Goal: Task Accomplishment & Management: Use online tool/utility

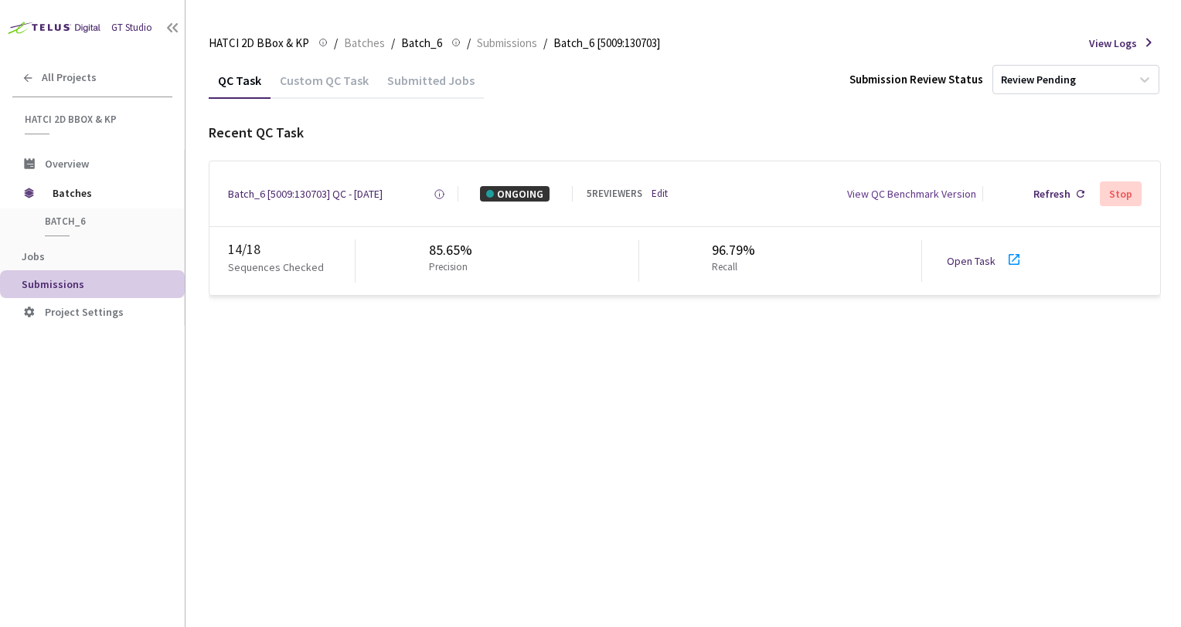
click at [691, 447] on div "QC Task Custom QC Task Submitted Jobs Submission Review Status Review Pending R…" at bounding box center [685, 345] width 952 height 566
click at [469, 349] on div "QC Task Custom QC Task Submitted Jobs Submission Review Status Review Pending R…" at bounding box center [685, 345] width 952 height 566
drag, startPoint x: 473, startPoint y: 368, endPoint x: 491, endPoint y: 326, distance: 45.3
click at [478, 365] on div "QC Task Custom QC Task Submitted Jobs Submission Review Status Review Pending R…" at bounding box center [685, 345] width 952 height 566
click at [987, 251] on div "Open Task" at bounding box center [989, 261] width 86 height 22
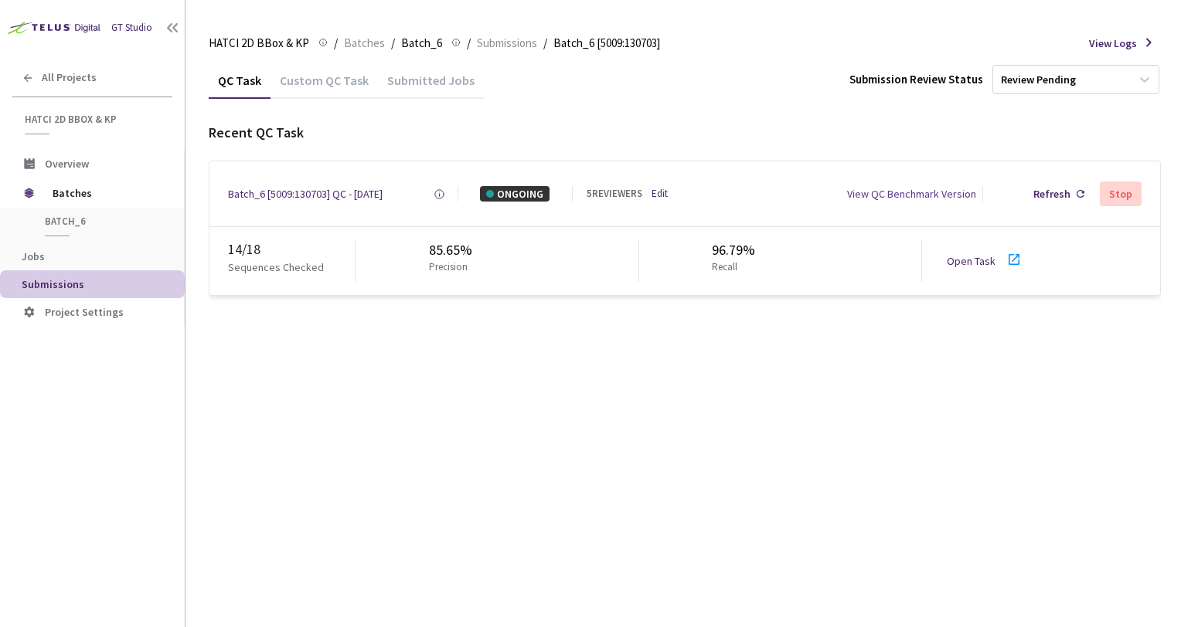
drag, startPoint x: 373, startPoint y: 397, endPoint x: 208, endPoint y: 59, distance: 376.0
click at [372, 389] on div "QC Task Custom QC Task Submitted Jobs Submission Review Status Review Pending R…" at bounding box center [685, 345] width 952 height 566
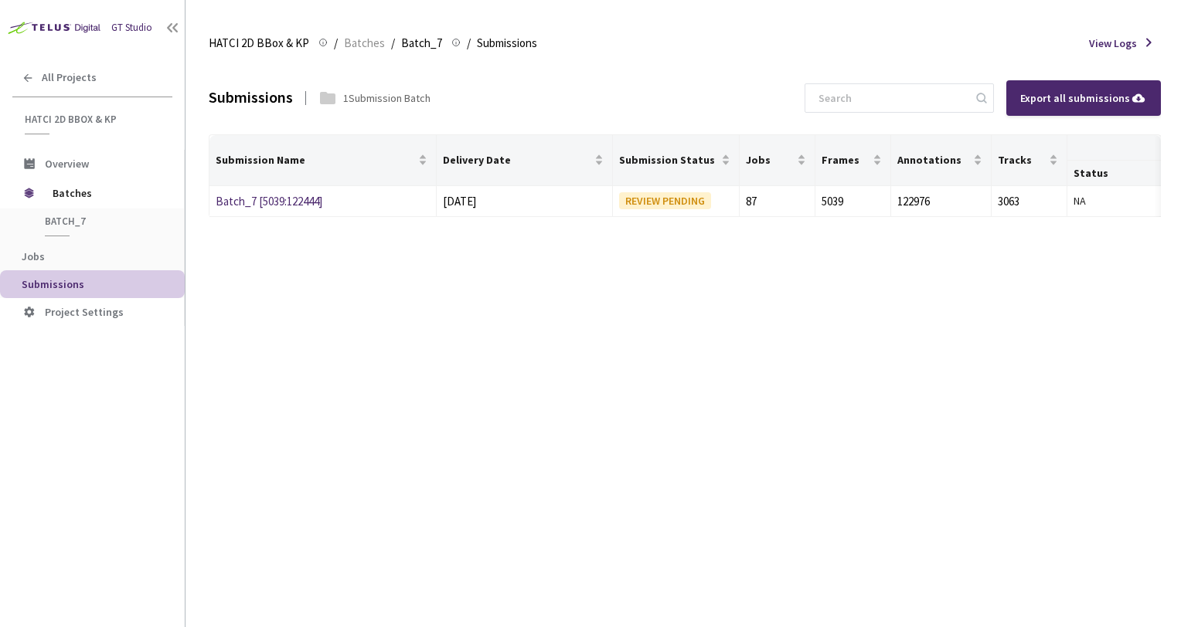
click at [504, 294] on div "Submissions 1 Submission Batch Export all submissions Submission Name Delivery …" at bounding box center [685, 345] width 952 height 566
click at [306, 198] on link "Batch_7 [5039:122444]" at bounding box center [269, 201] width 107 height 15
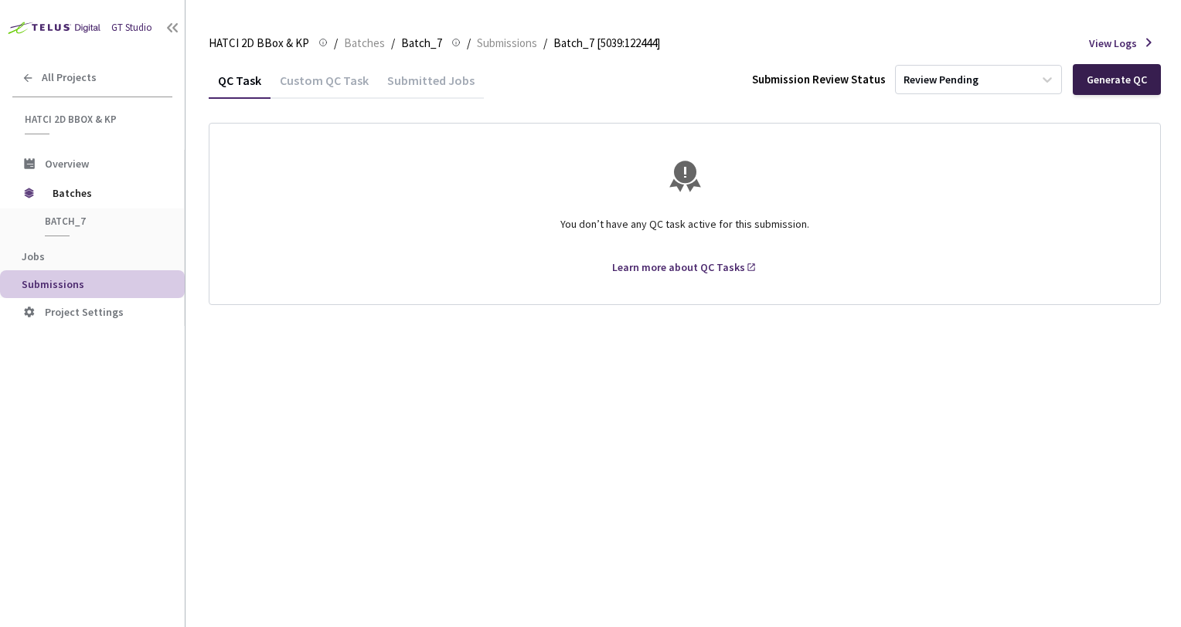
click at [1103, 90] on div "Generate QC" at bounding box center [1116, 79] width 88 height 31
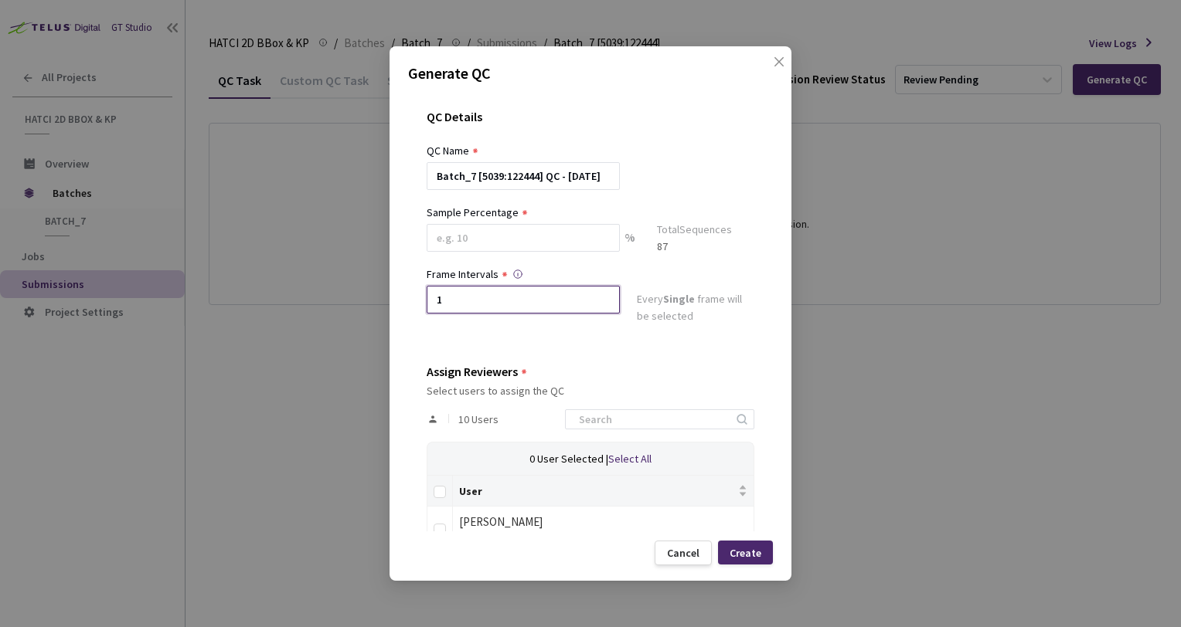
drag, startPoint x: 473, startPoint y: 297, endPoint x: 303, endPoint y: 272, distance: 171.8
click at [301, 277] on div "Generate QC QC Details QC Name Batch_7 [5039:122444] QC - 30 Sep, 2025 Sample P…" at bounding box center [590, 313] width 1181 height 627
type input "2"
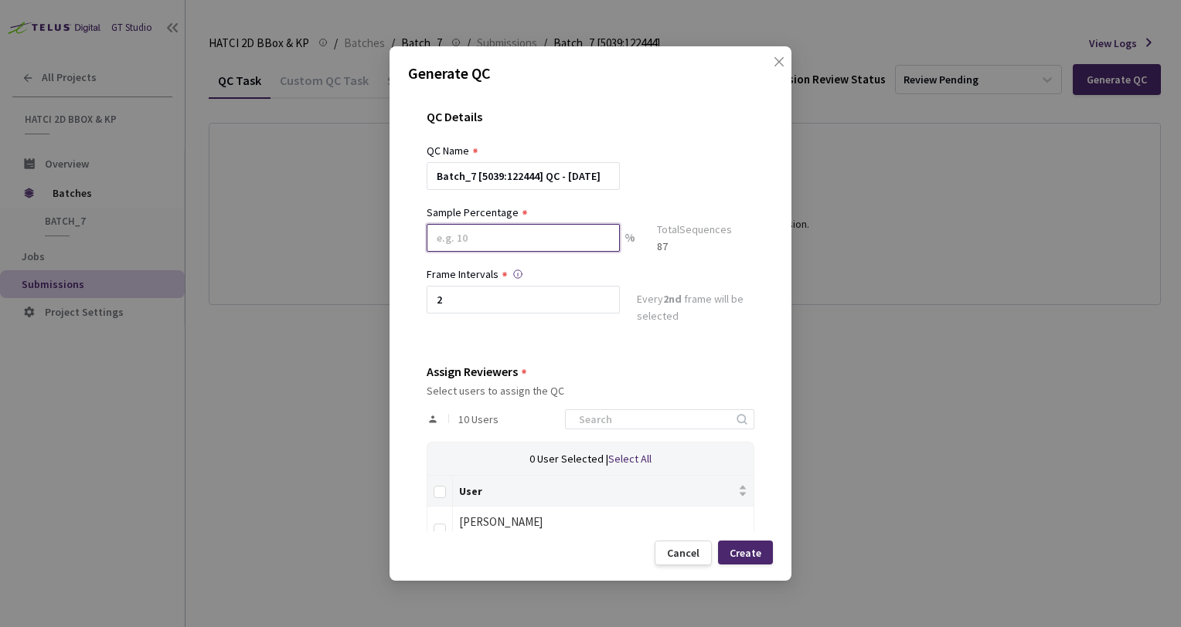
drag, startPoint x: 529, startPoint y: 246, endPoint x: 215, endPoint y: 226, distance: 315.1
click at [217, 226] on div "Generate QC QC Details QC Name Batch_7 [5039:122444] QC - 30 Sep, 2025 Sample P…" at bounding box center [590, 313] width 1181 height 627
type input "17"
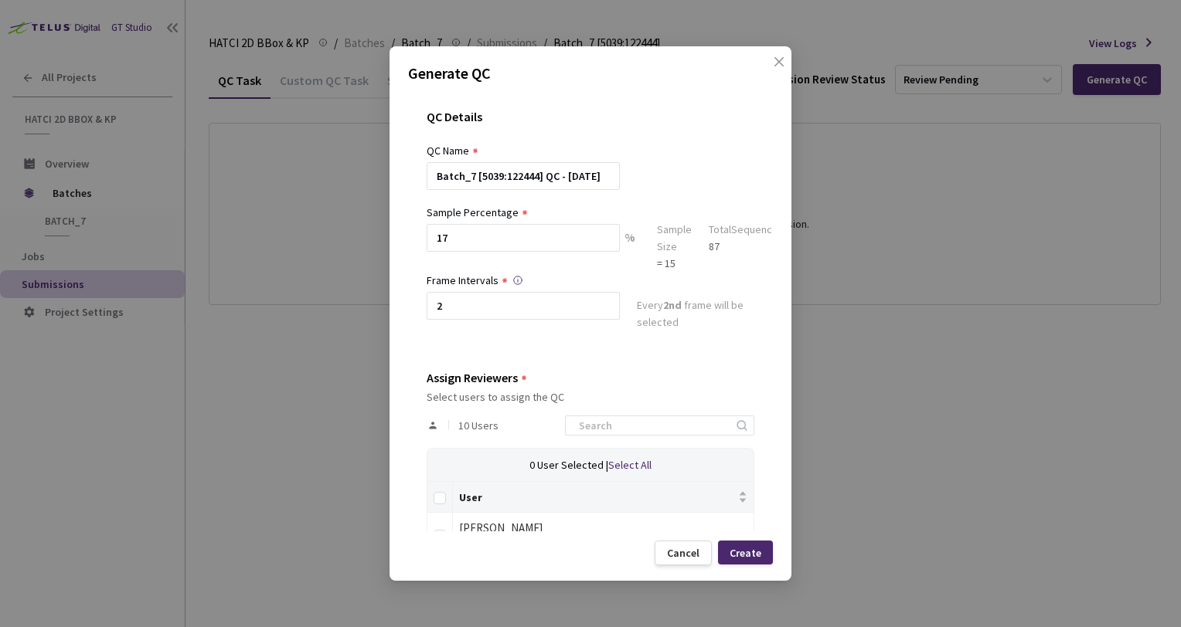
click at [730, 179] on div "Batch_7 [5039:122444] QC - [DATE]" at bounding box center [591, 176] width 328 height 28
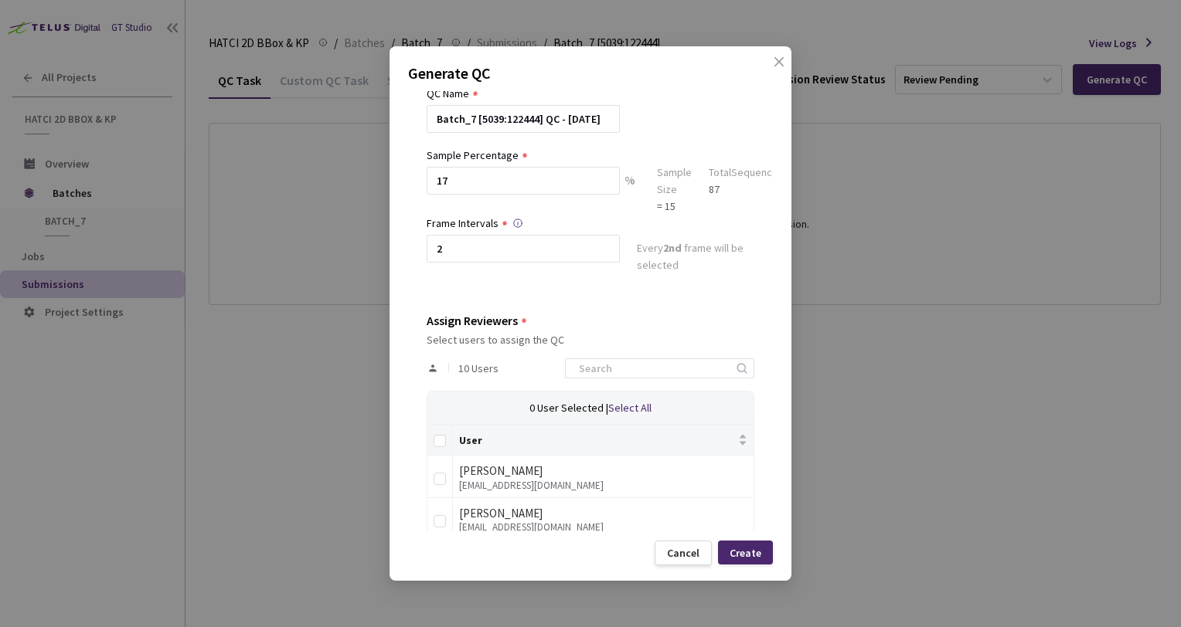
scroll to position [232, 0]
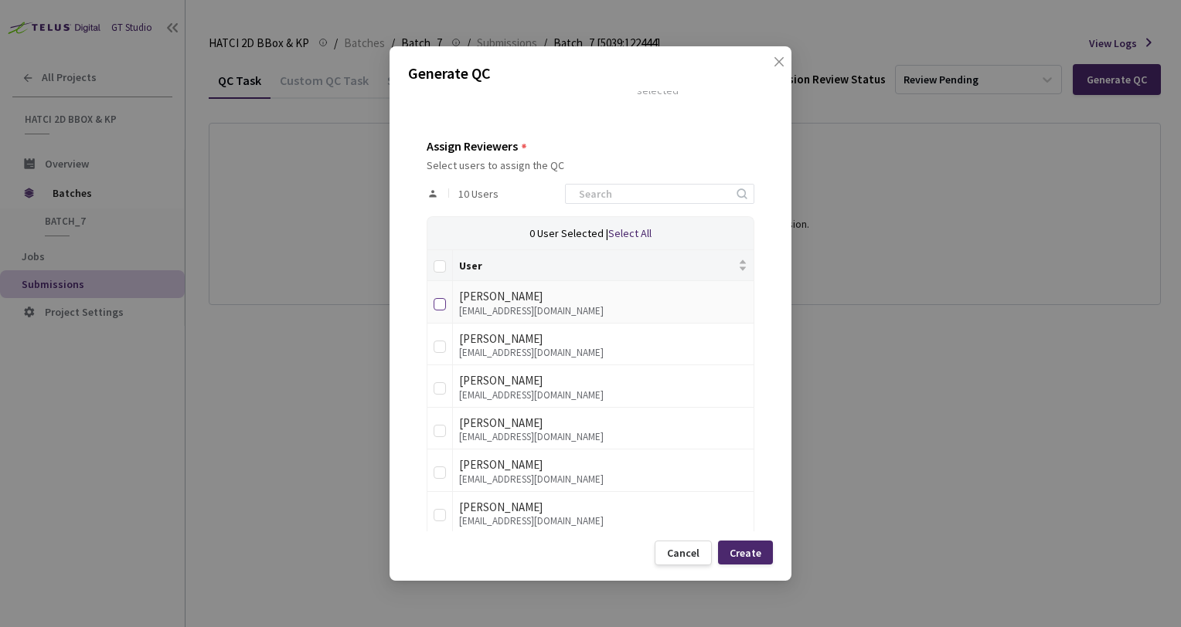
drag, startPoint x: 451, startPoint y: 303, endPoint x: 443, endPoint y: 303, distance: 8.5
click at [448, 303] on td at bounding box center [439, 302] width 25 height 42
click at [442, 334] on label at bounding box center [439, 344] width 12 height 22
click at [442, 341] on input "checkbox" at bounding box center [439, 347] width 12 height 12
checkbox input "true"
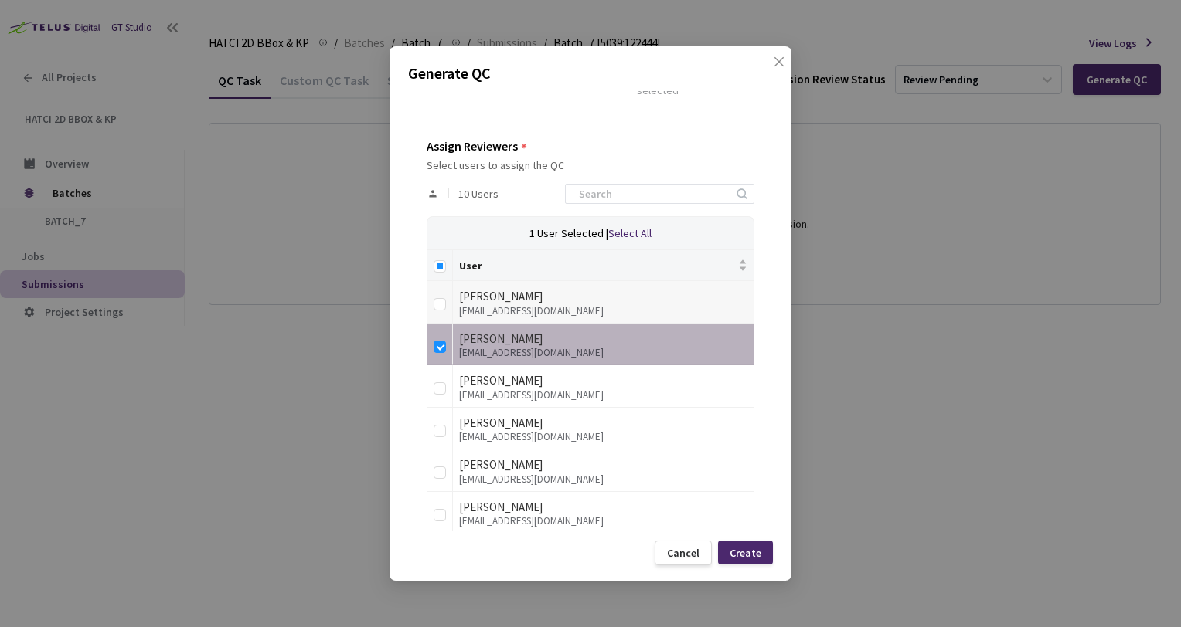
click at [443, 316] on td at bounding box center [439, 302] width 25 height 42
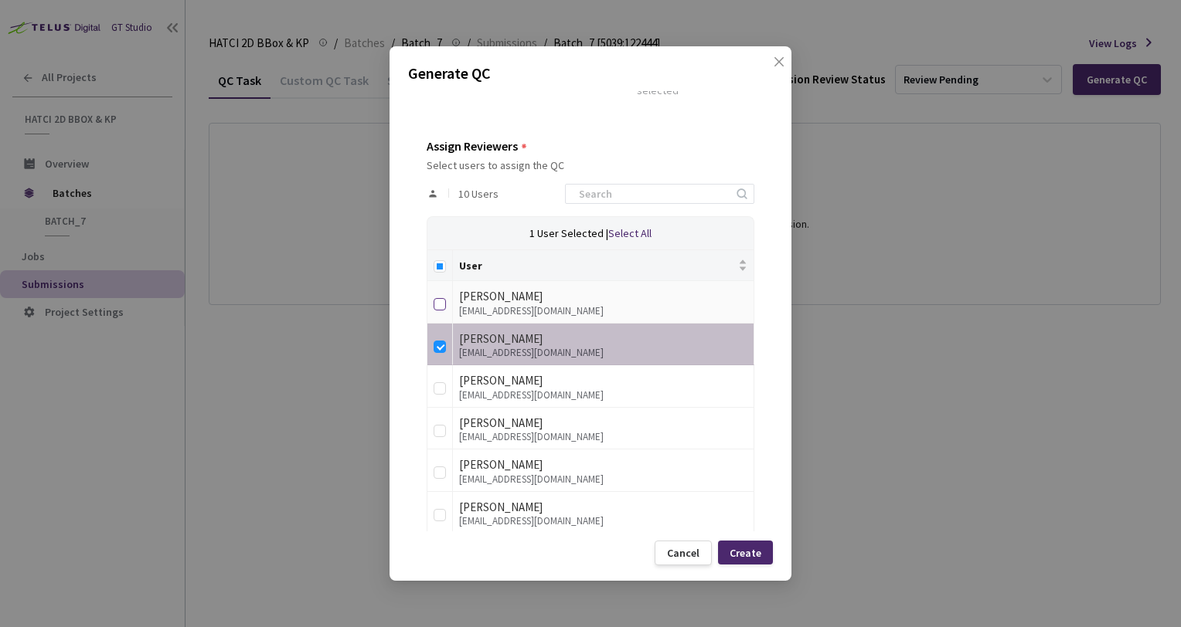
drag, startPoint x: 439, startPoint y: 303, endPoint x: 436, endPoint y: 311, distance: 9.0
click at [438, 303] on input "checkbox" at bounding box center [439, 304] width 12 height 12
checkbox input "true"
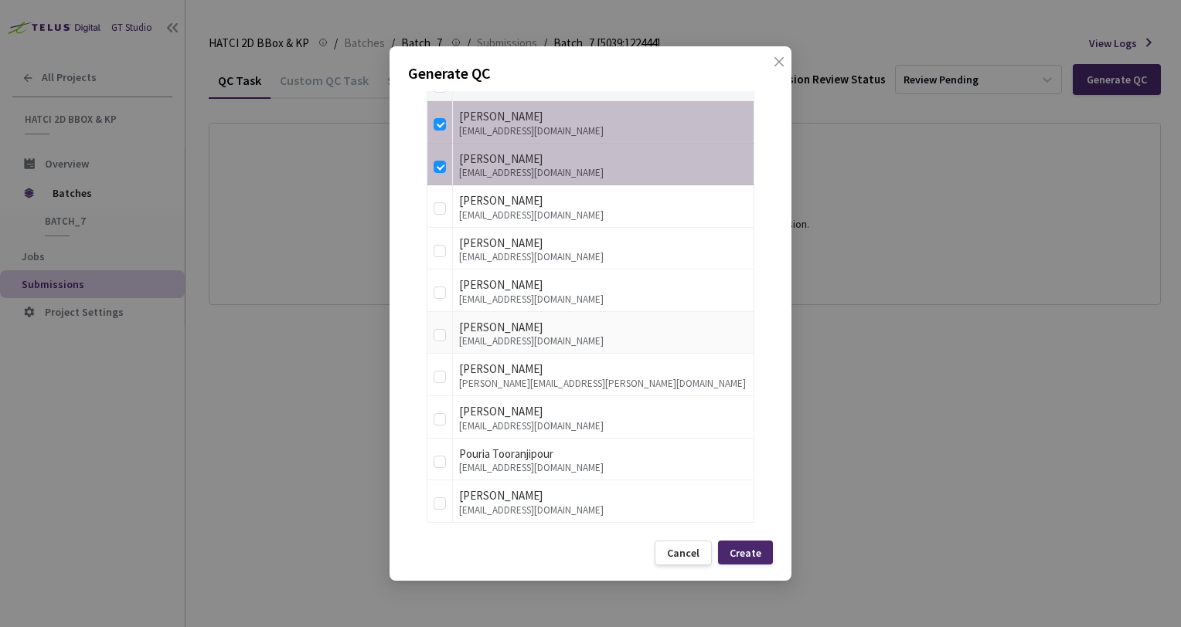
scroll to position [419, 0]
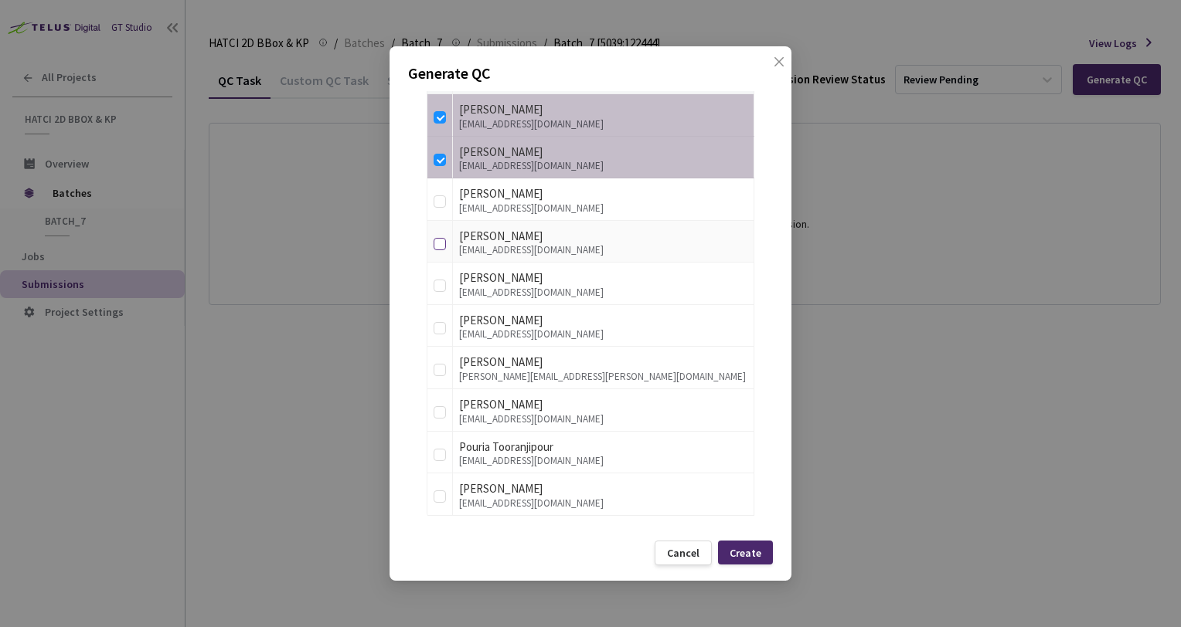
click at [433, 240] on input "checkbox" at bounding box center [439, 244] width 12 height 12
checkbox input "true"
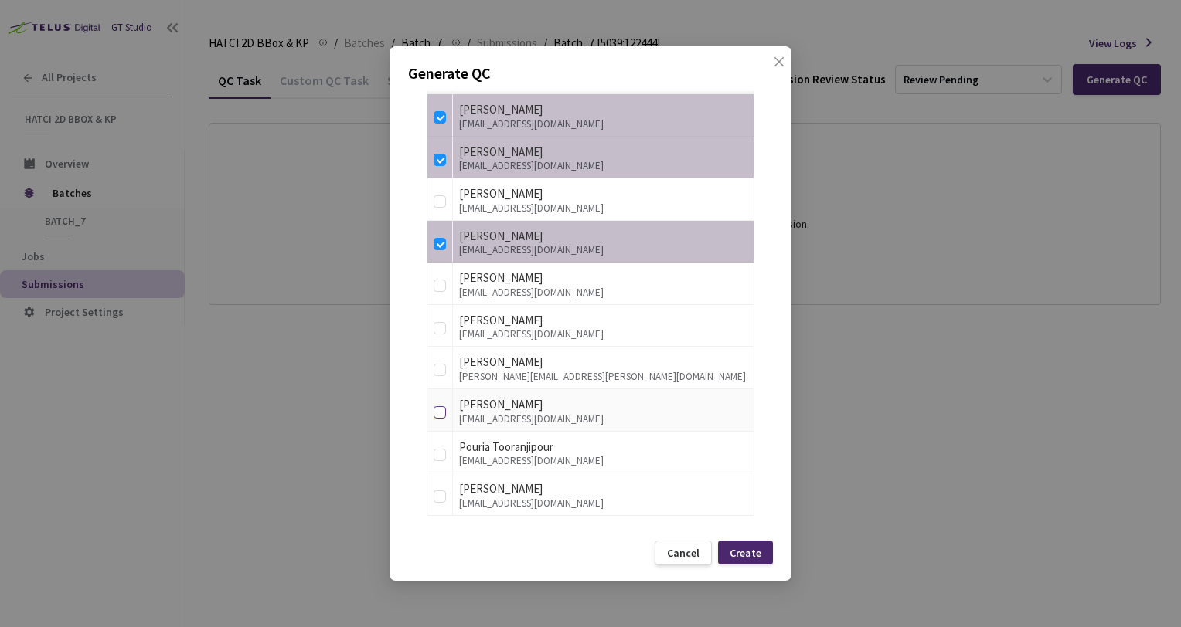
click at [439, 408] on input "checkbox" at bounding box center [439, 412] width 12 height 12
checkbox input "true"
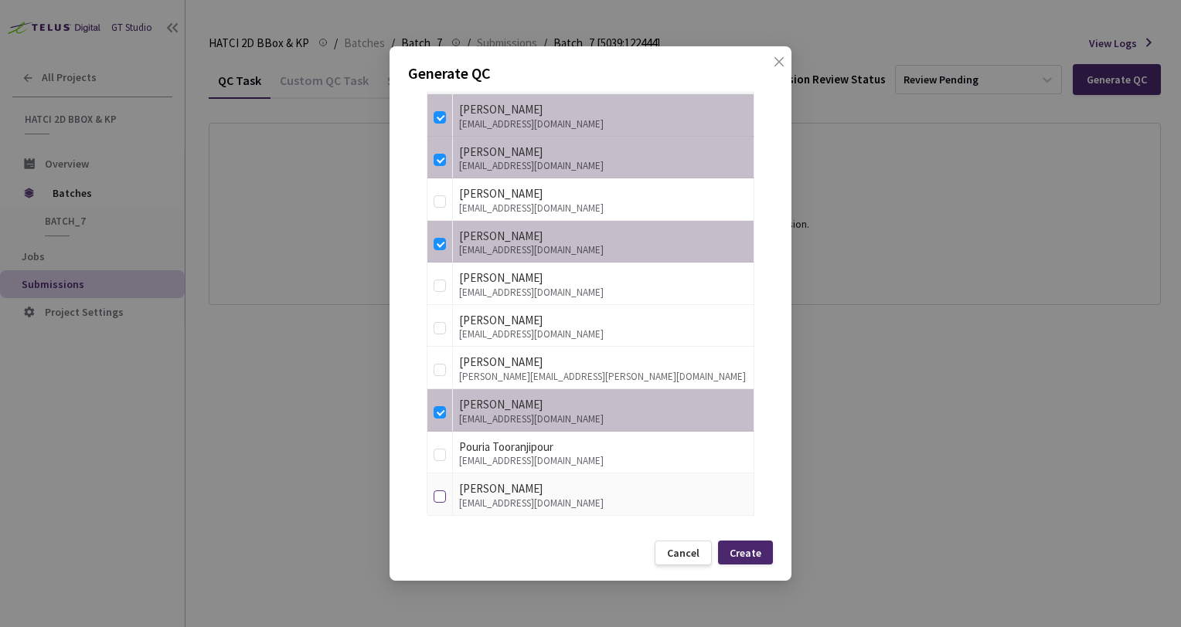
click at [441, 491] on input "checkbox" at bounding box center [439, 497] width 12 height 12
checkbox input "true"
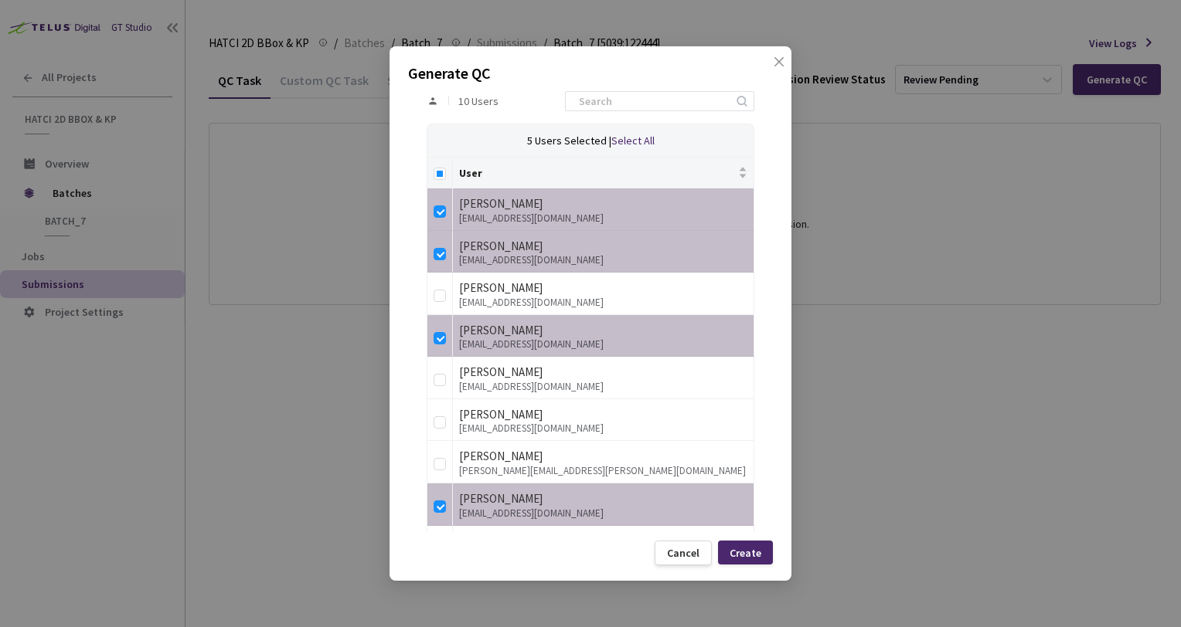
scroll to position [342, 0]
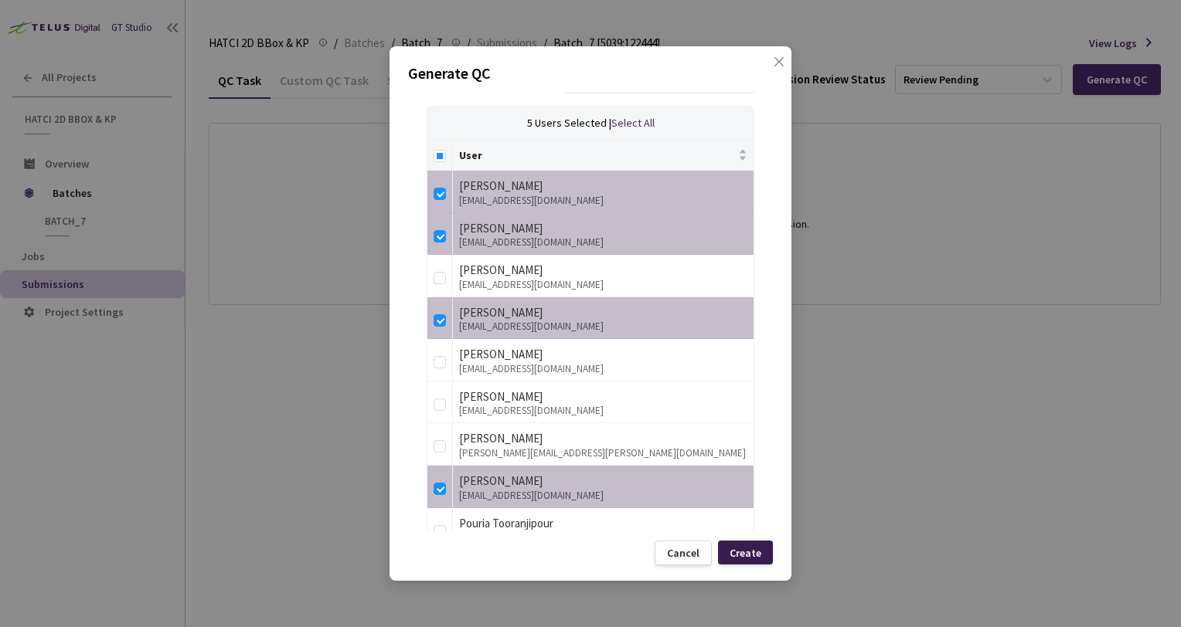
click at [749, 556] on div "Create" at bounding box center [745, 553] width 32 height 12
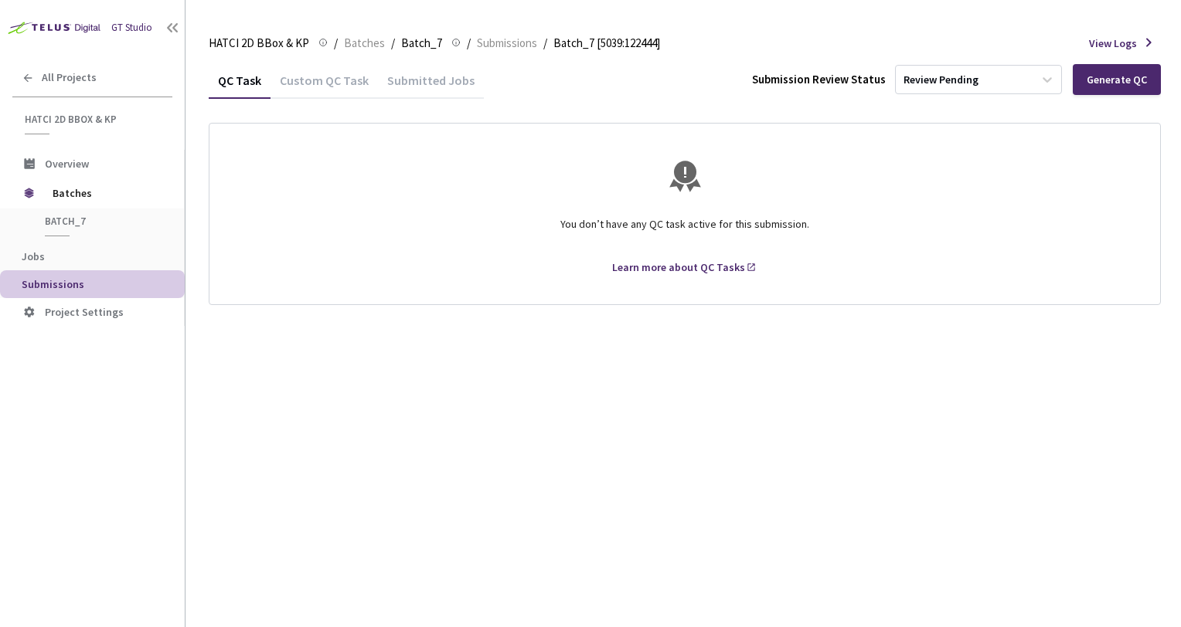
click at [831, 429] on div "QC Task Custom QC Task Submitted Jobs Submission Review Status Review Pending G…" at bounding box center [685, 345] width 952 height 566
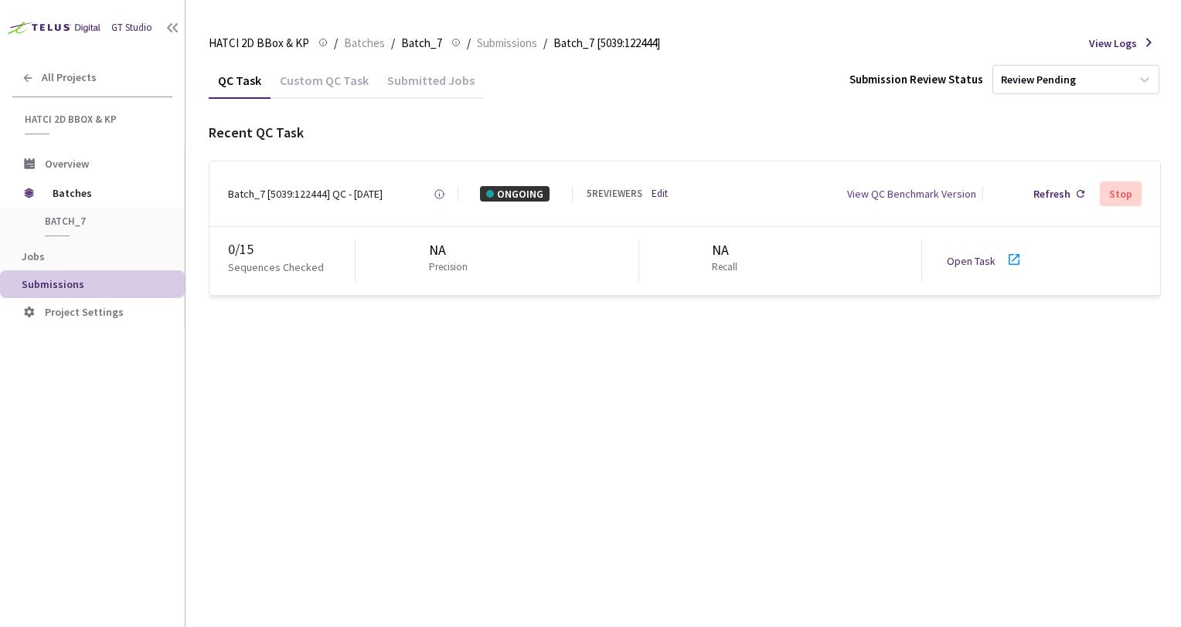
click at [970, 262] on link "Open Task" at bounding box center [970, 261] width 49 height 14
